Goal: Information Seeking & Learning: Learn about a topic

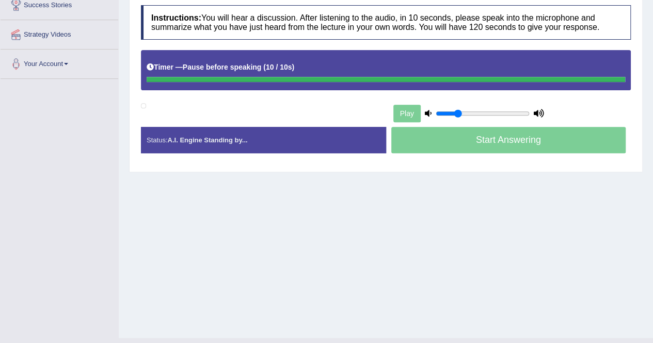
scroll to position [198, 0]
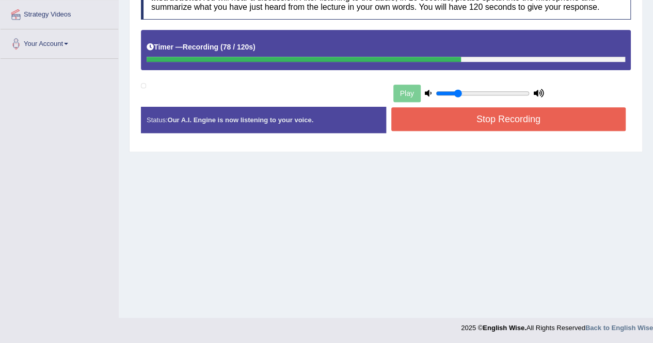
click at [474, 113] on button "Stop Recording" at bounding box center [508, 119] width 235 height 24
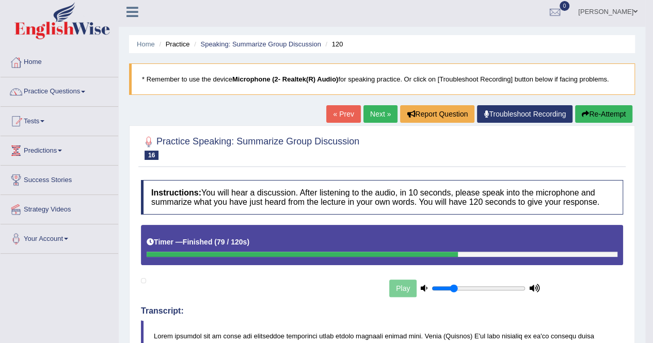
scroll to position [0, 0]
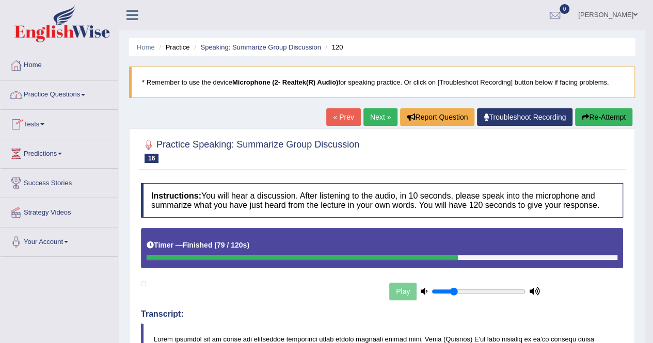
click at [66, 97] on link "Practice Questions" at bounding box center [60, 93] width 118 height 26
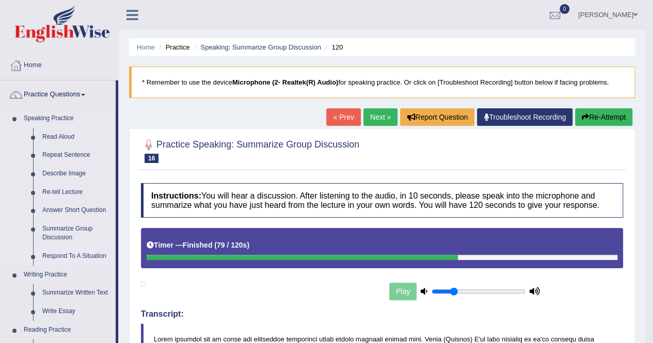
click at [94, 249] on link "Respond To A Situation" at bounding box center [77, 256] width 78 height 19
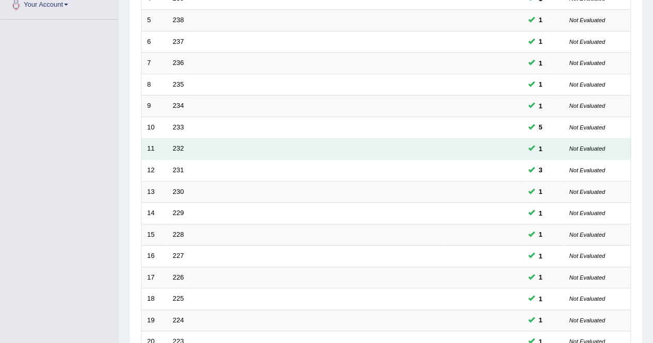
scroll to position [335, 0]
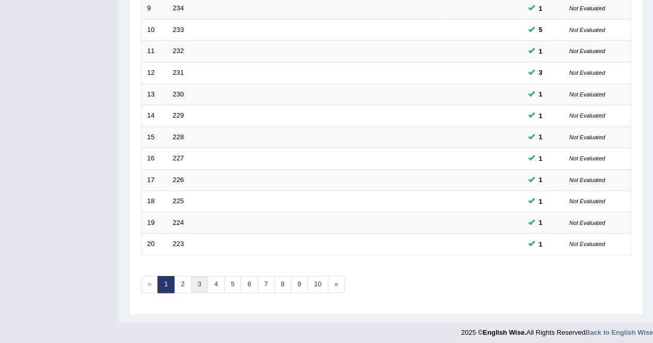
click at [197, 281] on link "3" at bounding box center [199, 284] width 17 height 17
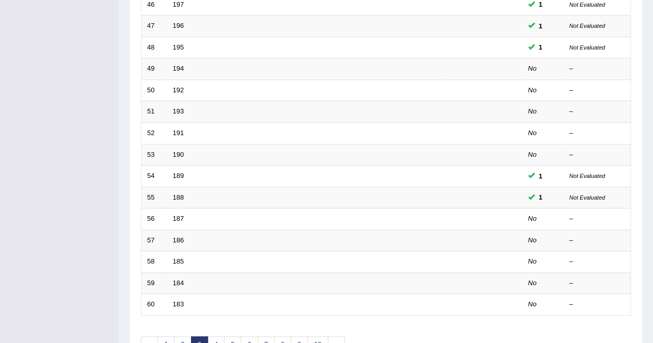
scroll to position [273, 0]
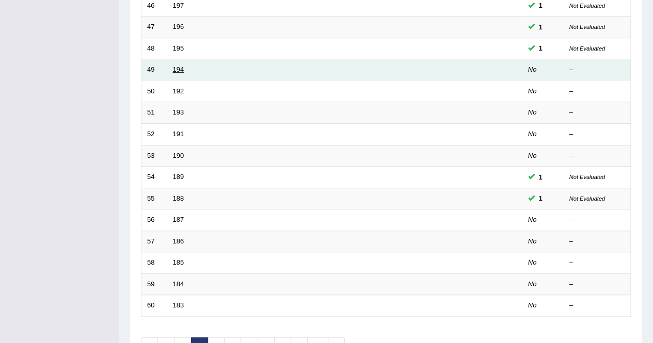
click at [180, 66] on link "194" at bounding box center [178, 70] width 11 height 8
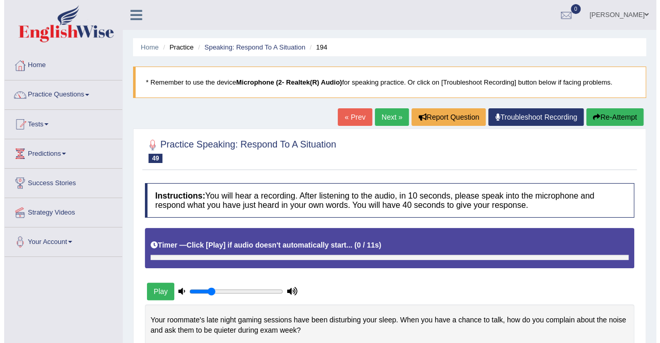
scroll to position [150, 0]
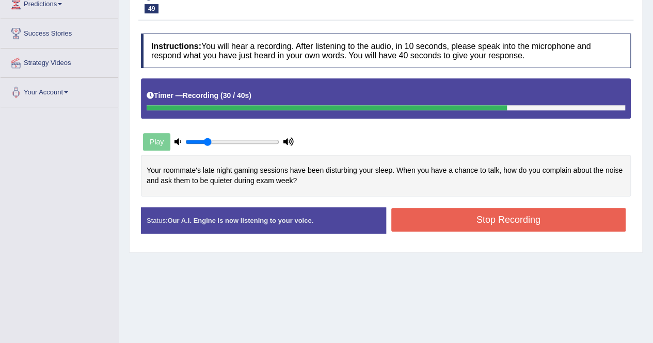
click at [450, 215] on button "Stop Recording" at bounding box center [508, 220] width 235 height 24
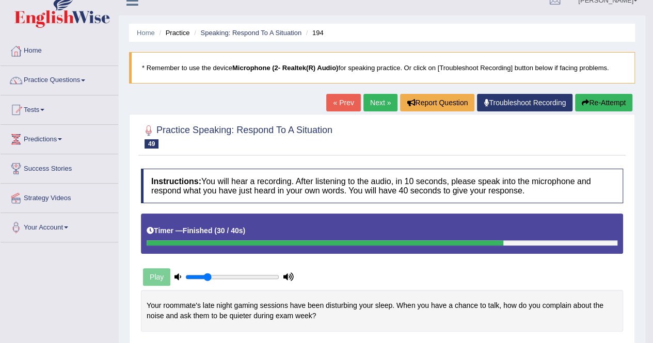
scroll to position [0, 0]
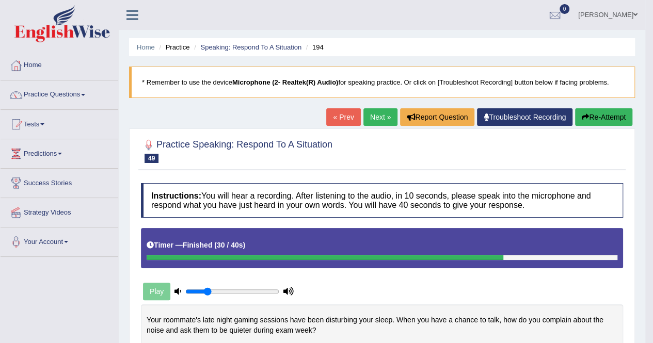
click at [586, 121] on button "Re-Attempt" at bounding box center [603, 117] width 57 height 18
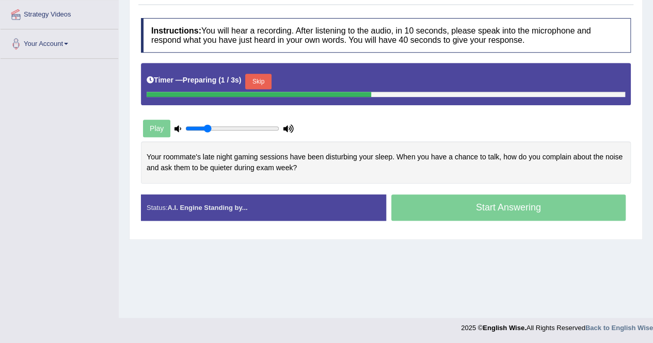
click at [265, 74] on button "Skip" at bounding box center [258, 81] width 26 height 15
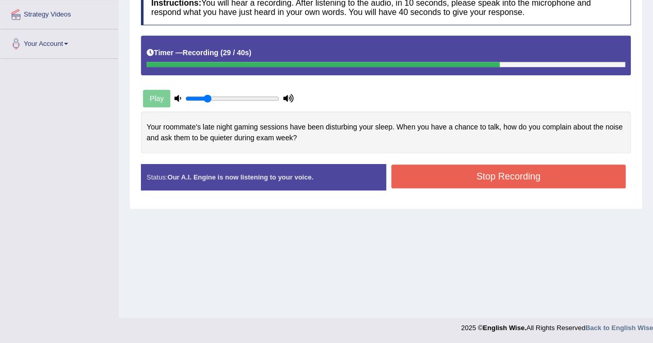
click at [509, 181] on button "Stop Recording" at bounding box center [508, 177] width 235 height 24
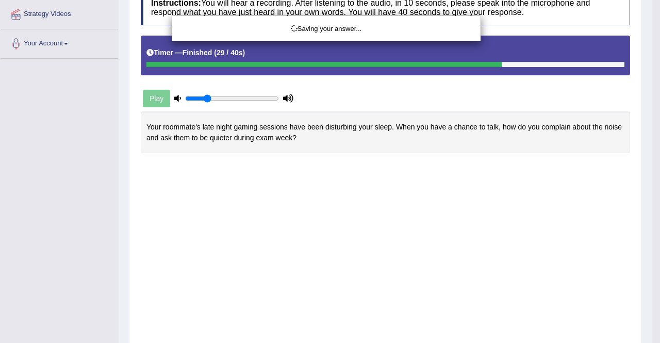
click at [358, 23] on div "Saving your answer..." at bounding box center [330, 171] width 660 height 343
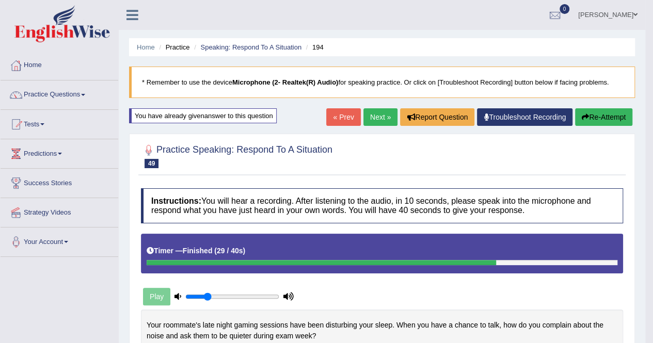
click at [381, 111] on link "Next »" at bounding box center [380, 117] width 34 height 18
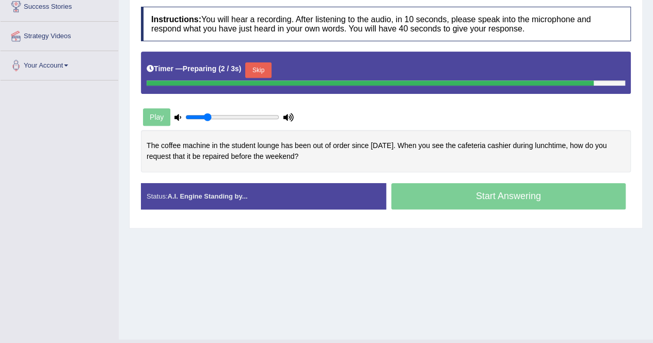
scroll to position [177, 0]
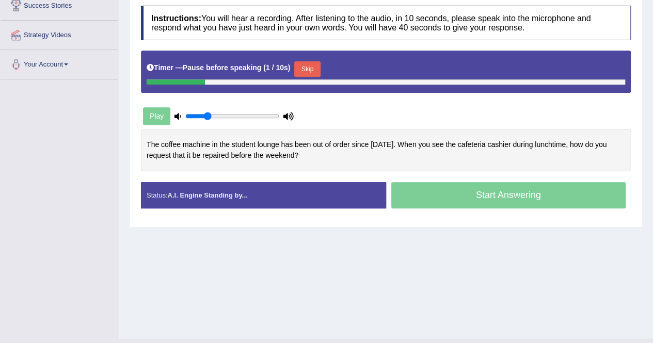
click at [305, 64] on button "Skip" at bounding box center [307, 68] width 26 height 15
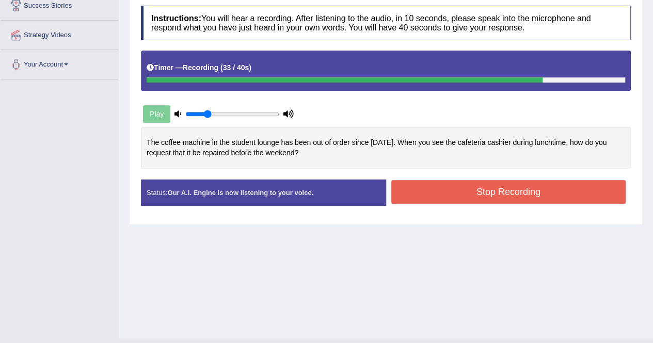
click at [478, 184] on button "Stop Recording" at bounding box center [508, 192] width 235 height 24
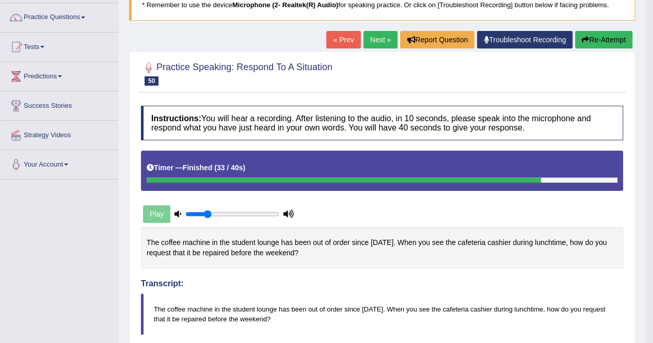
scroll to position [24, 0]
